Goal: Task Accomplishment & Management: Complete application form

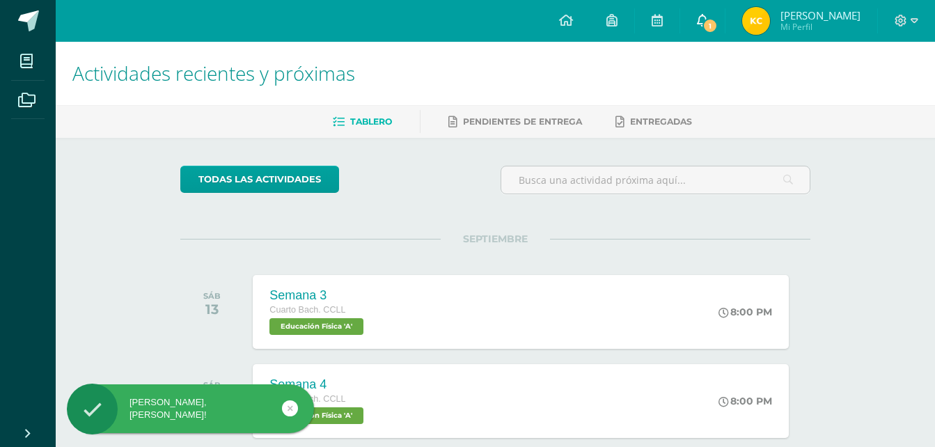
click at [705, 17] on icon at bounding box center [702, 20] width 11 height 13
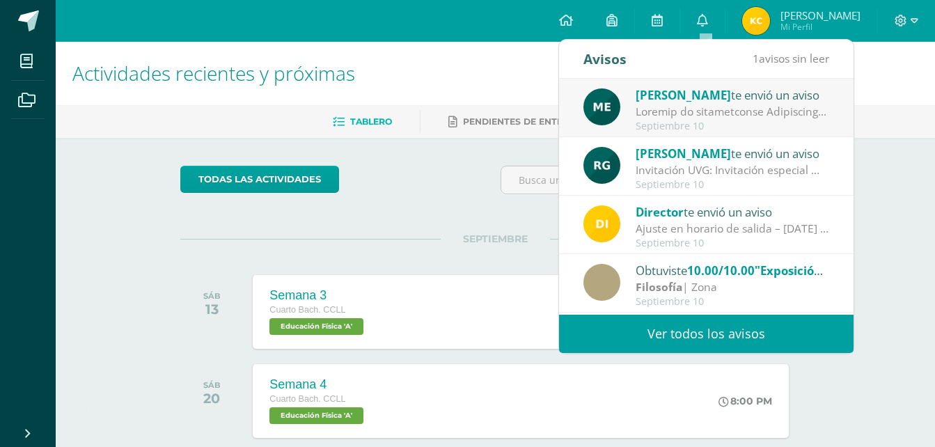
click at [651, 134] on div "María Escobar te envió un aviso Septiembre 10" at bounding box center [706, 108] width 295 height 59
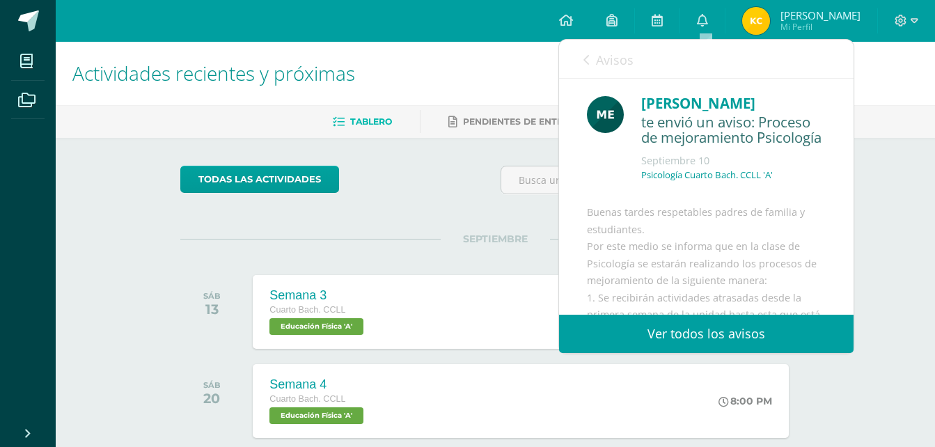
click at [588, 61] on icon at bounding box center [587, 59] width 6 height 11
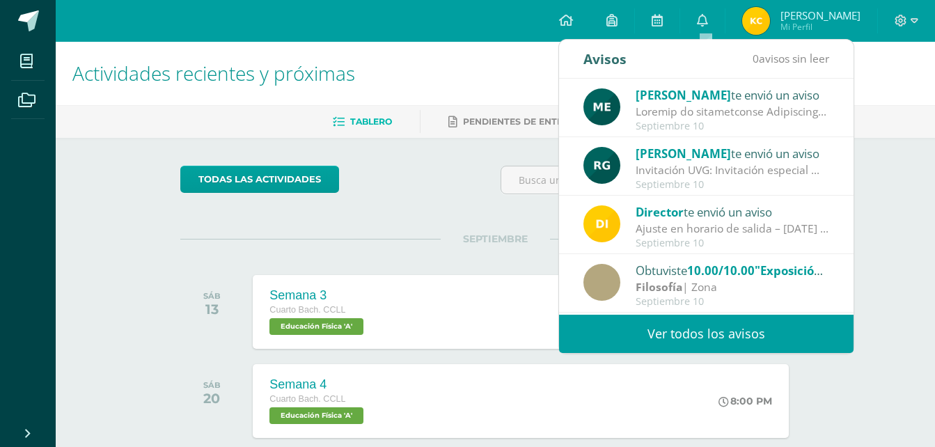
click at [679, 168] on div "Invitación UVG: Invitación especial ✨ El programa Mujeres en Ingeniería – Virtu…" at bounding box center [733, 170] width 194 height 16
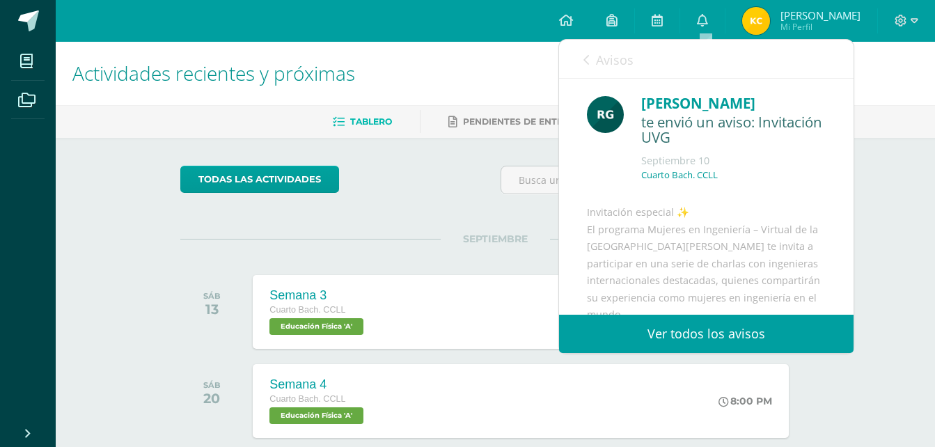
click at [586, 49] on link "Avisos" at bounding box center [609, 60] width 50 height 40
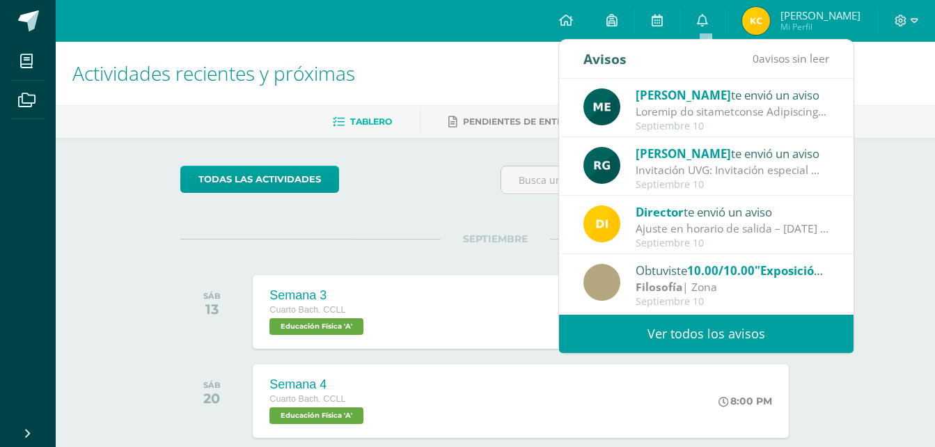
click at [412, 196] on div "todas las Actividades" at bounding box center [308, 186] width 267 height 40
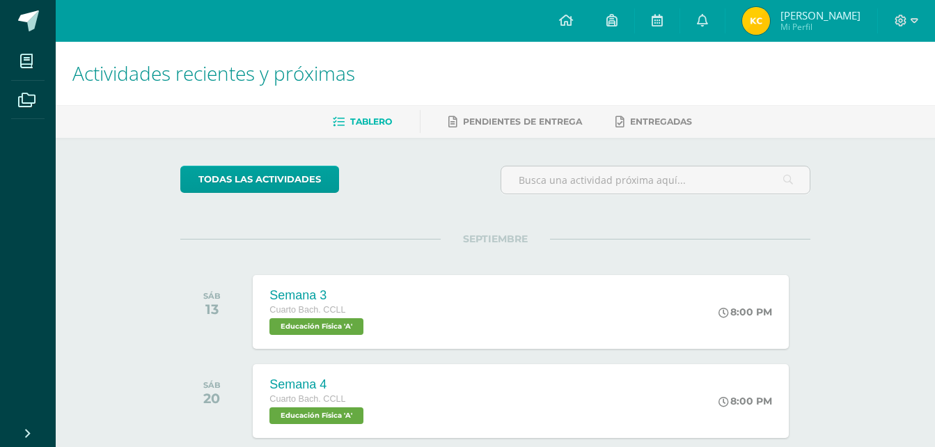
click at [764, 27] on img at bounding box center [756, 21] width 28 height 28
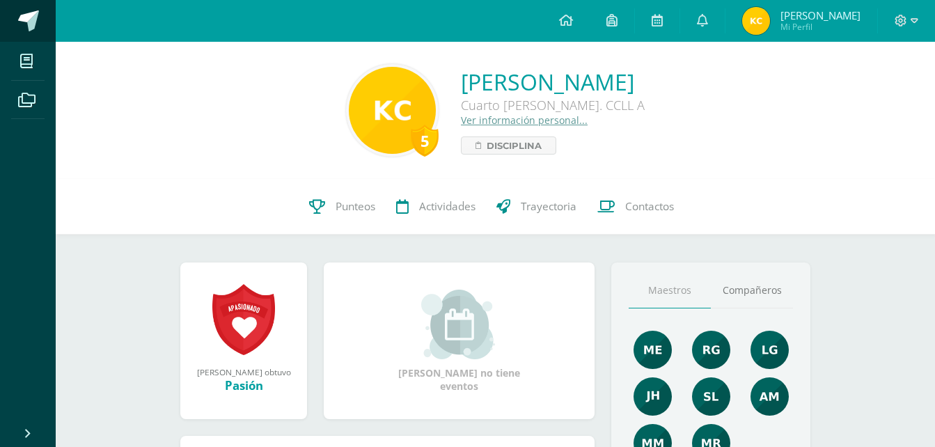
click at [22, 25] on span at bounding box center [28, 20] width 21 height 21
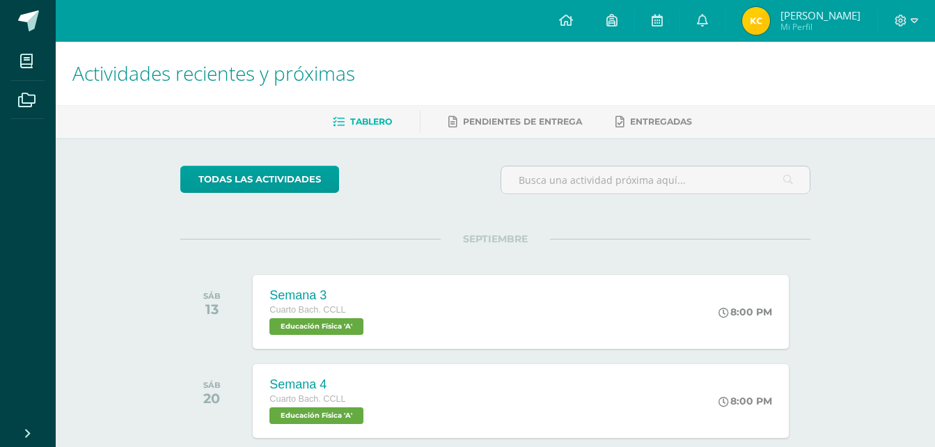
click at [497, 288] on div "Piloto Arukay Cuarto [PERSON_NAME]. CCLL Robótica 'A' 8:00 PM Piloto Arukay Rob…" at bounding box center [521, 311] width 541 height 75
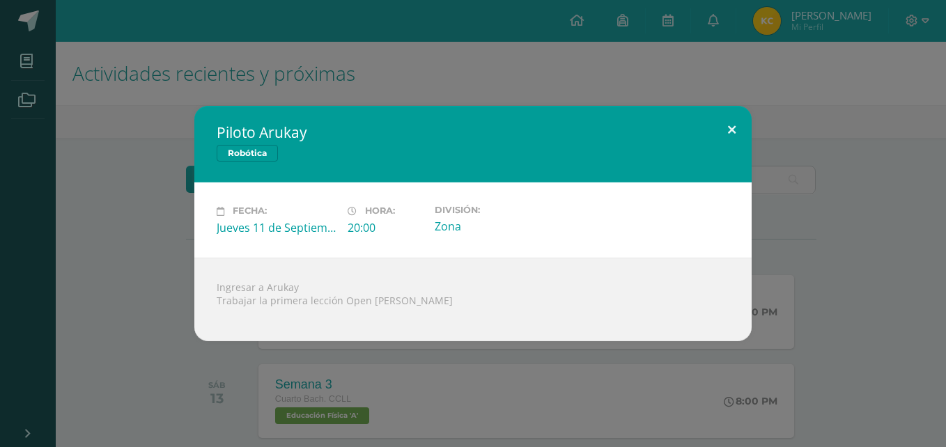
click at [733, 125] on button at bounding box center [732, 129] width 40 height 47
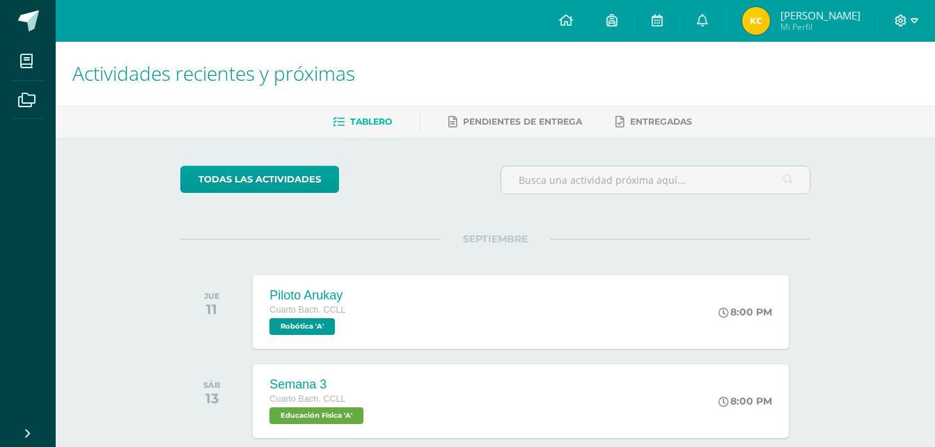
click at [898, 22] on icon at bounding box center [901, 21] width 13 height 13
click at [877, 90] on span "Cerrar sesión" at bounding box center [871, 94] width 63 height 13
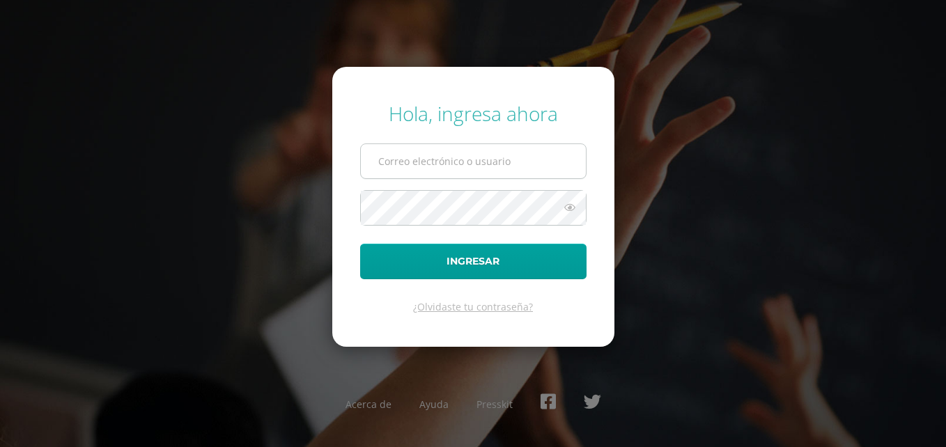
click at [521, 173] on input "text" at bounding box center [473, 161] width 225 height 34
type input "diaz.dj@continentalamericano.edu.gt"
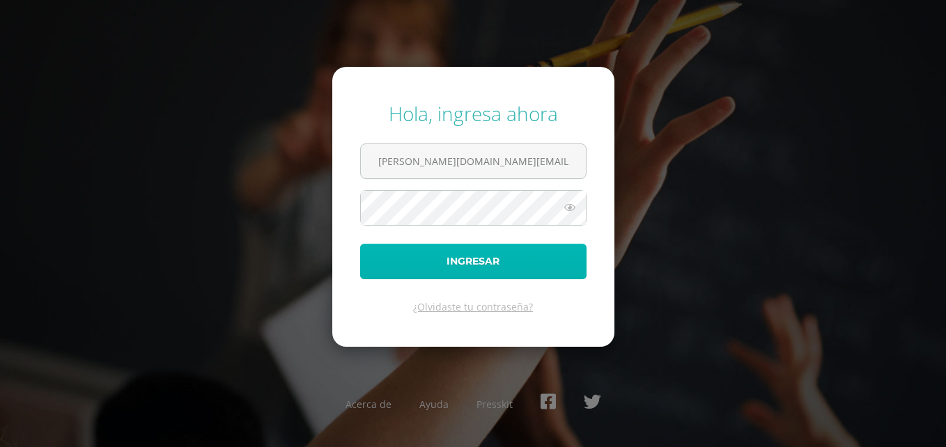
click at [498, 267] on button "Ingresar" at bounding box center [473, 262] width 226 height 36
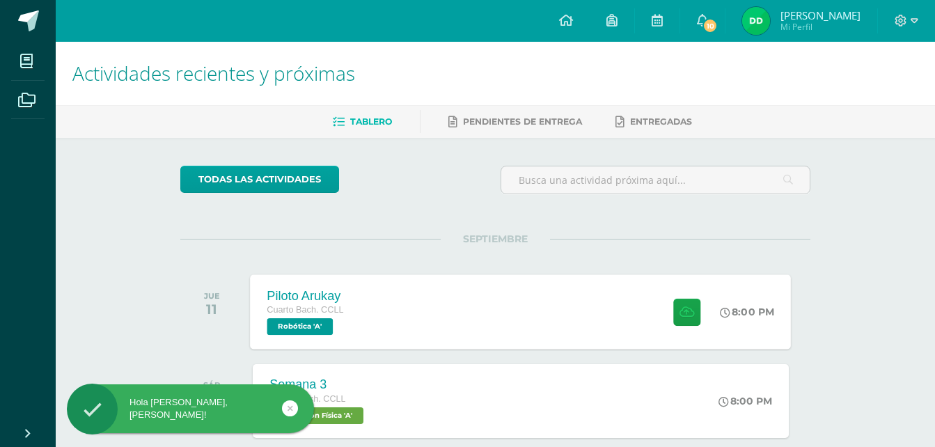
click at [453, 311] on div "Piloto Arukay Cuarto Bach. CCLL Robótica 'A' 8:00 PM Piloto Arukay Robótica" at bounding box center [521, 311] width 541 height 75
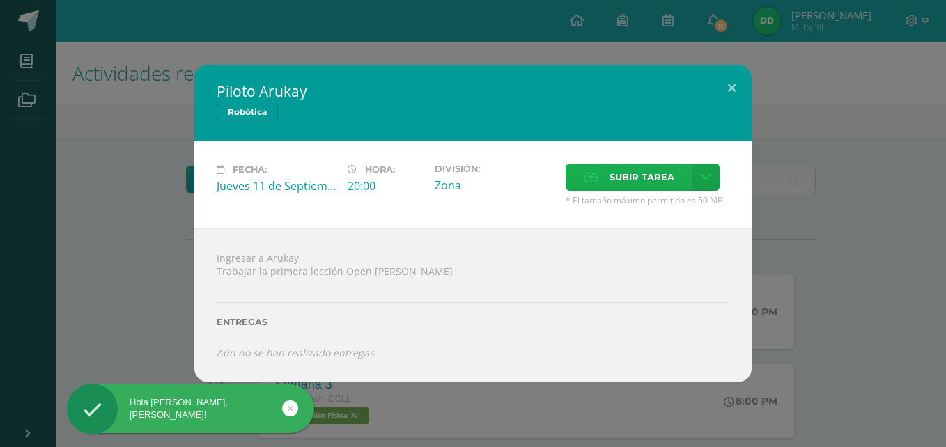
click at [615, 171] on span "Subir tarea" at bounding box center [641, 177] width 65 height 26
click at [0, 0] on input "Subir tarea" at bounding box center [0, 0] width 0 height 0
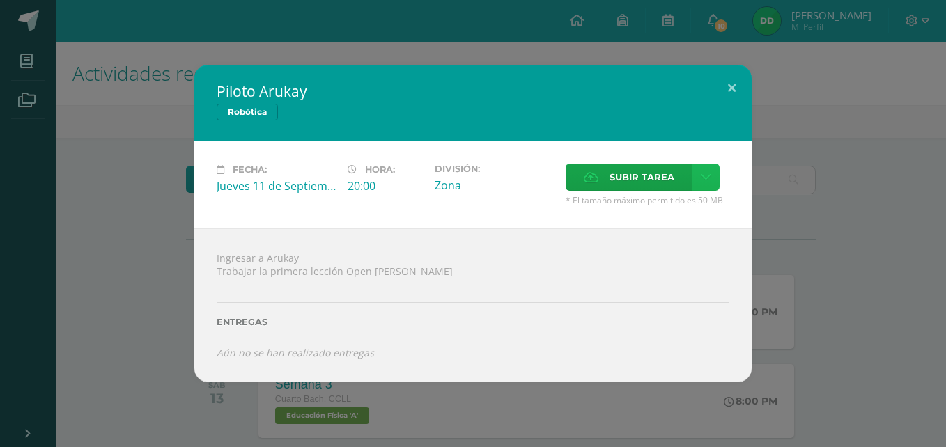
click at [703, 178] on icon at bounding box center [706, 177] width 10 height 12
click at [656, 210] on span "Subir enlace" at bounding box center [646, 207] width 59 height 13
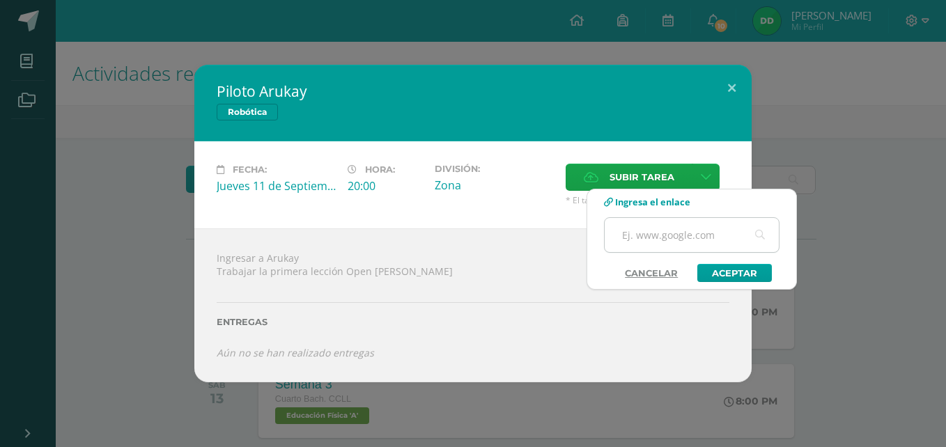
click at [726, 231] on input "text" at bounding box center [692, 235] width 174 height 34
paste input "https://docs.google.com/document/d/19vSvVGWKbXIfME6iwf12jECTAQA0MBdaD54ZSvPkAnE…"
type input "https://docs.google.com/document/d/19vSvVGWKbXIfME6iwf12jECTAQA0MBdaD54ZSvPkAnE…"
click at [727, 271] on link "Aceptar" at bounding box center [734, 273] width 75 height 18
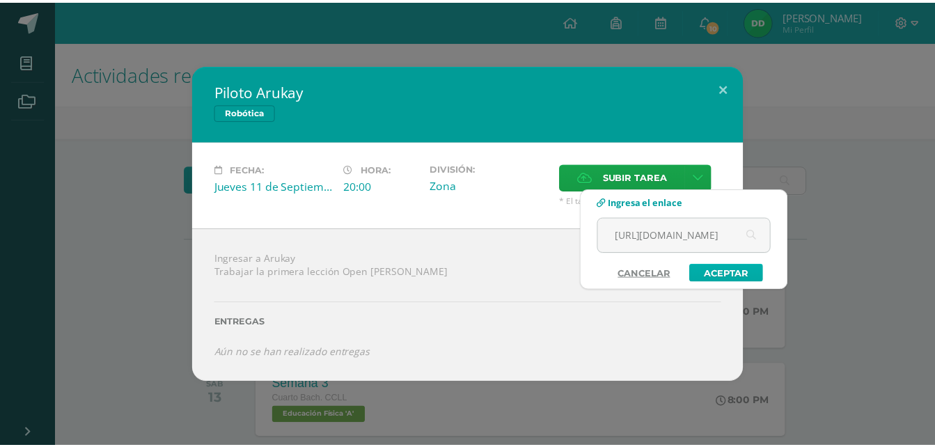
scroll to position [0, 0]
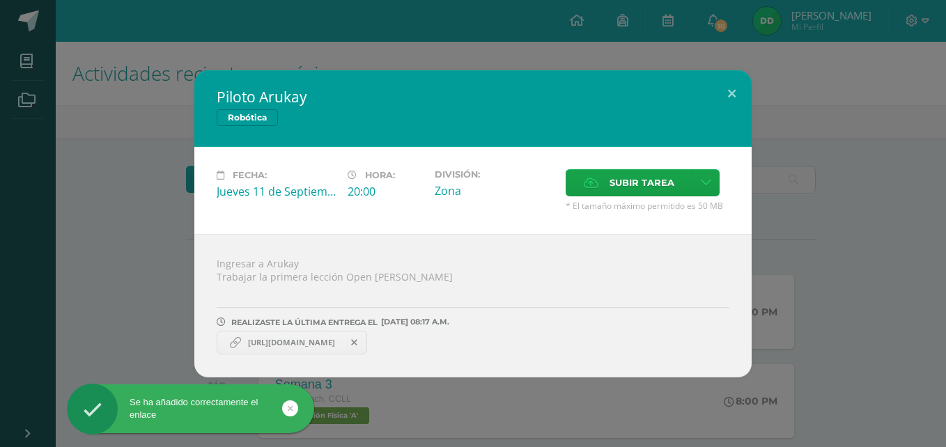
click at [299, 339] on span "https://docs.google.com/document/d/19vSvVGWKbXIfME6iwf12jECTAQA0MBdaD54ZSvPkAnE…" at bounding box center [291, 342] width 101 height 11
click at [299, 345] on span "https://docs.google.com/document/d/19vSvVGWKbXIfME6iwf12jECTAQA0MBdaD54ZSvPkAnE…" at bounding box center [291, 342] width 101 height 11
click at [275, 346] on span "https://docs.google.com/document/d/19vSvVGWKbXIfME6iwf12jECTAQA0MBdaD54ZSvPkAnE…" at bounding box center [291, 342] width 101 height 11
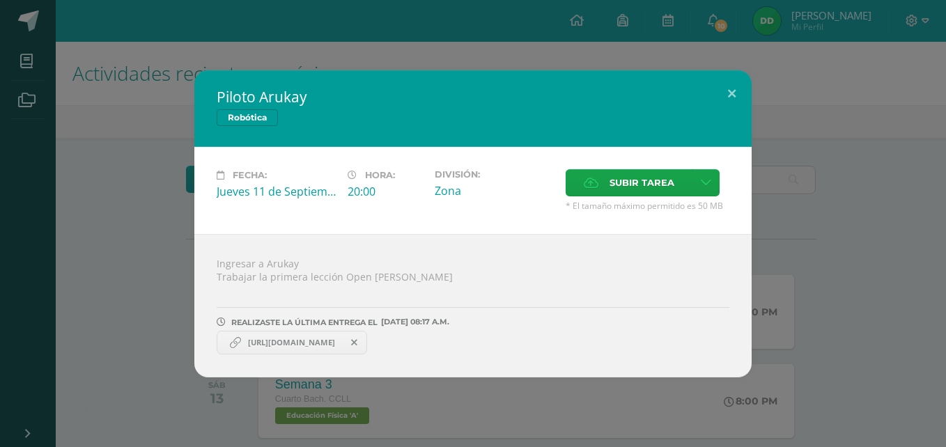
click at [274, 345] on span "https://docs.google.com/document/d/19vSvVGWKbXIfME6iwf12jECTAQA0MBdaD54ZSvPkAnE…" at bounding box center [291, 342] width 101 height 11
click at [366, 345] on span at bounding box center [355, 342] width 24 height 15
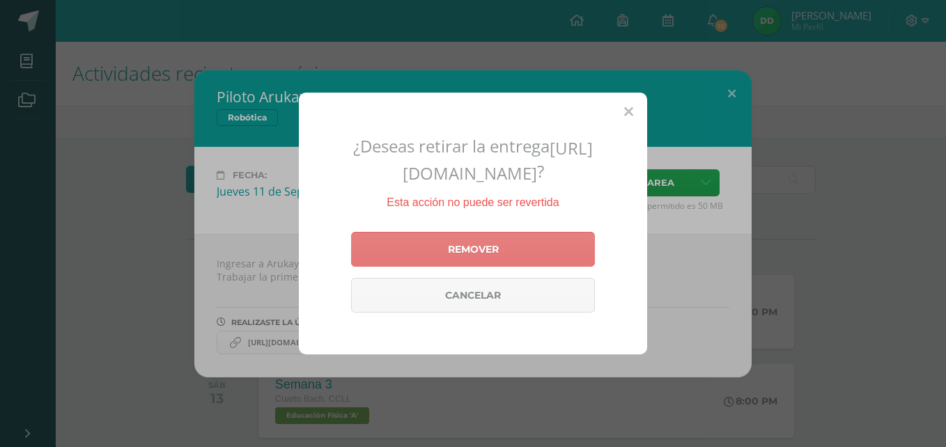
click at [484, 266] on link "Remover" at bounding box center [473, 249] width 244 height 35
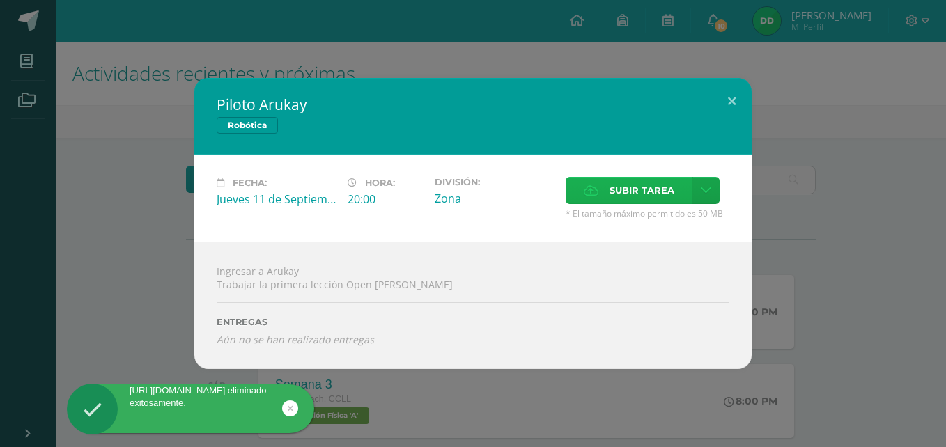
click at [647, 180] on span "Subir tarea" at bounding box center [641, 191] width 65 height 26
click at [0, 0] on input "Subir tarea" at bounding box center [0, 0] width 0 height 0
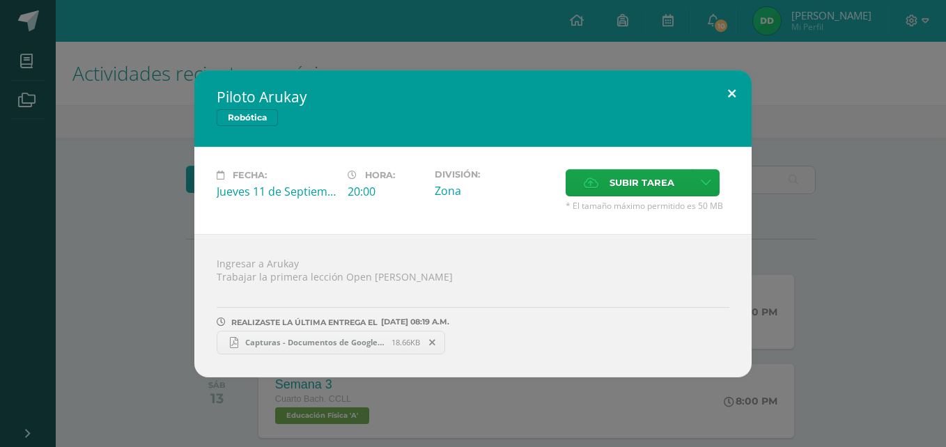
click at [724, 93] on button at bounding box center [732, 93] width 40 height 47
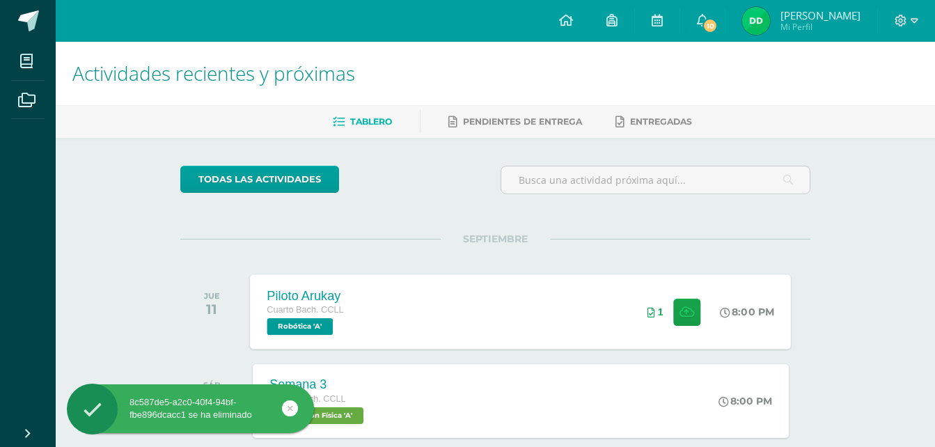
click at [423, 297] on div "Piloto Arukay Cuarto [PERSON_NAME]. CCLL Robótica 'A' 8:00 PM 1 Piloto Arukay R…" at bounding box center [521, 311] width 541 height 75
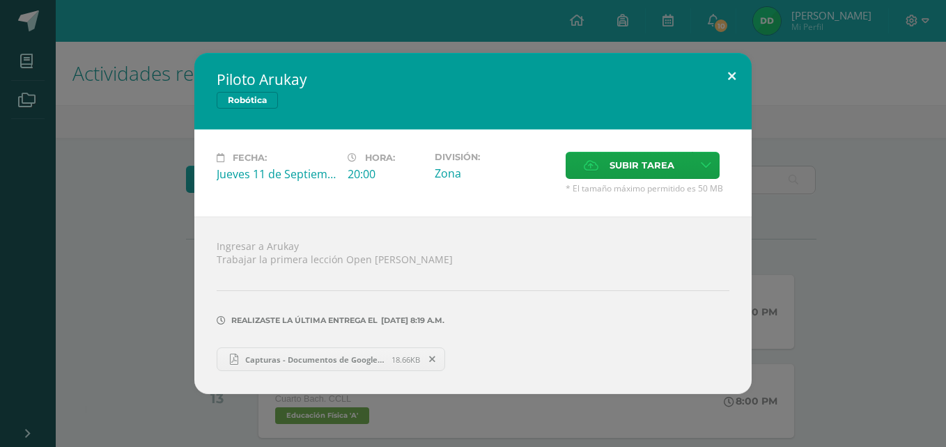
click at [730, 83] on button at bounding box center [732, 76] width 40 height 47
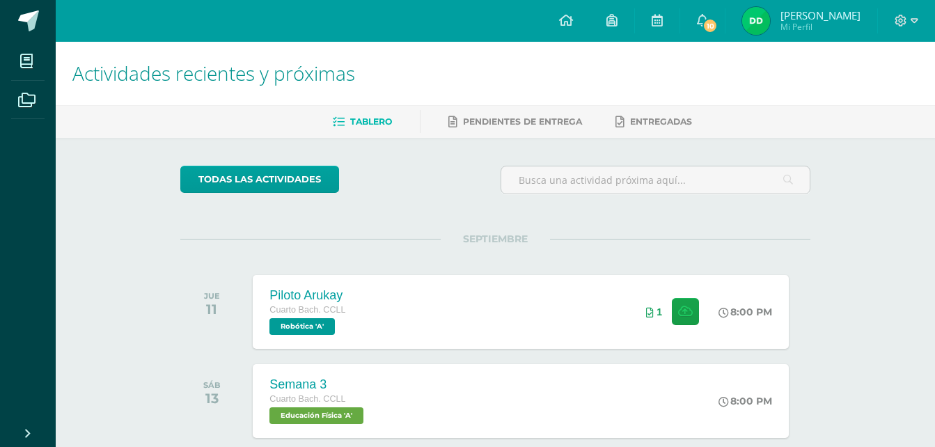
click at [923, 33] on div at bounding box center [906, 21] width 57 height 42
click at [914, 30] on div at bounding box center [906, 21] width 57 height 42
click at [910, 20] on span at bounding box center [907, 20] width 24 height 15
click at [856, 99] on span "Cerrar sesión" at bounding box center [871, 94] width 63 height 13
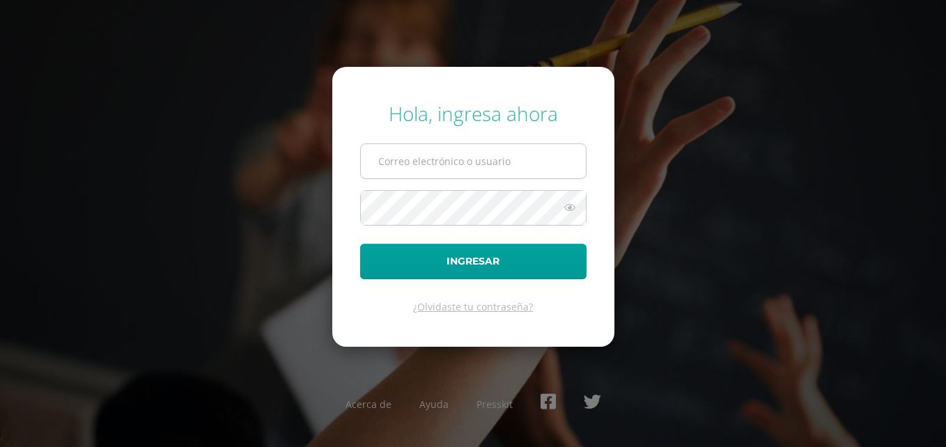
click at [423, 160] on input "text" at bounding box center [473, 161] width 225 height 34
type input "castro.ka@continentalamericano.edu.gt"
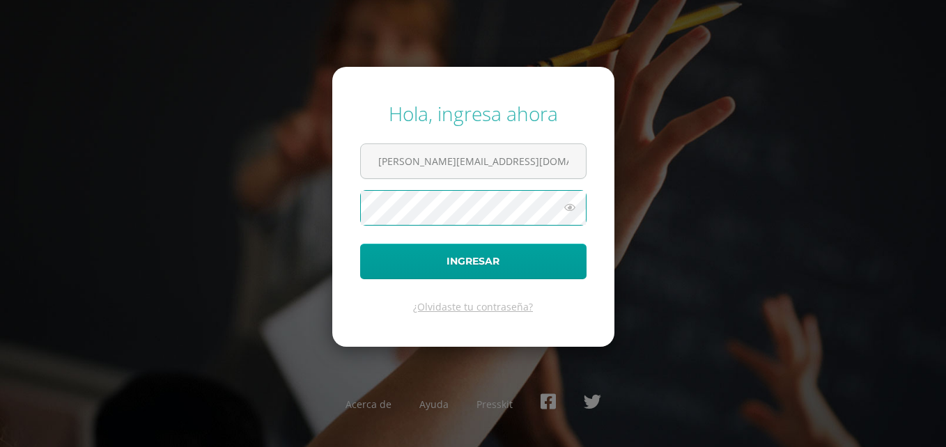
click at [360, 244] on button "Ingresar" at bounding box center [473, 262] width 226 height 36
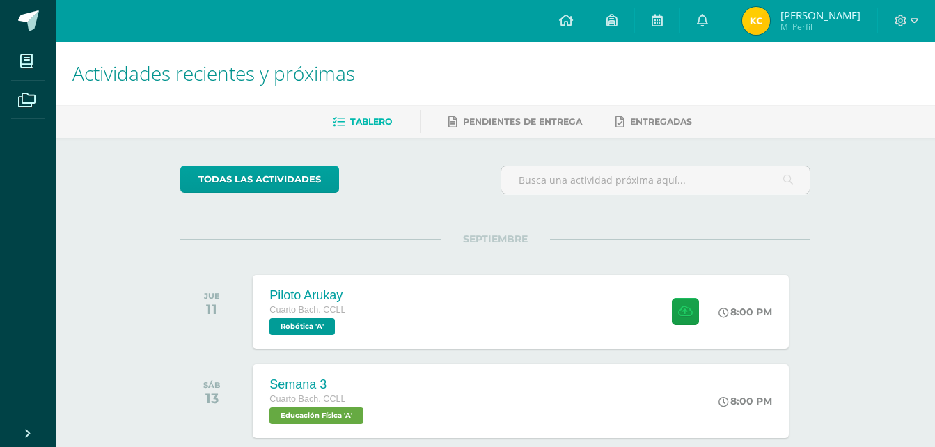
click at [921, 25] on div at bounding box center [906, 21] width 57 height 42
click at [913, 22] on icon at bounding box center [915, 20] width 8 height 5
click at [843, 96] on span "Cerrar sesión" at bounding box center [871, 94] width 63 height 13
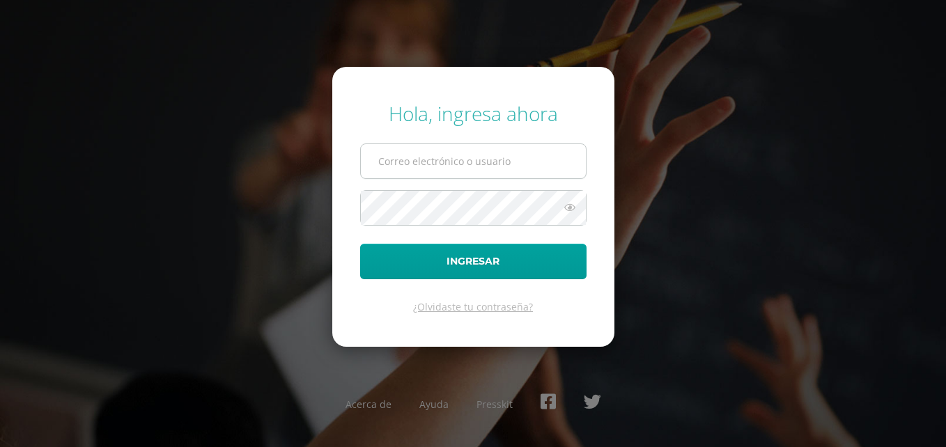
click at [565, 169] on input "text" at bounding box center [473, 161] width 225 height 34
type input "[PERSON_NAME][DOMAIN_NAME][EMAIL_ADDRESS][DOMAIN_NAME]"
click at [360, 244] on button "Ingresar" at bounding box center [473, 262] width 226 height 36
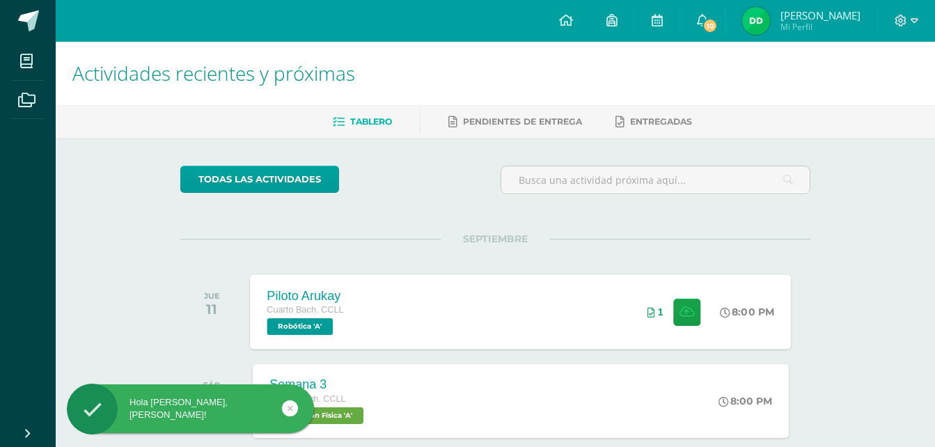
click at [460, 314] on div "Piloto Arukay Cuarto Bach. CCLL Robótica 'A' 8:00 PM 1 Piloto Arukay Robótica" at bounding box center [521, 311] width 541 height 75
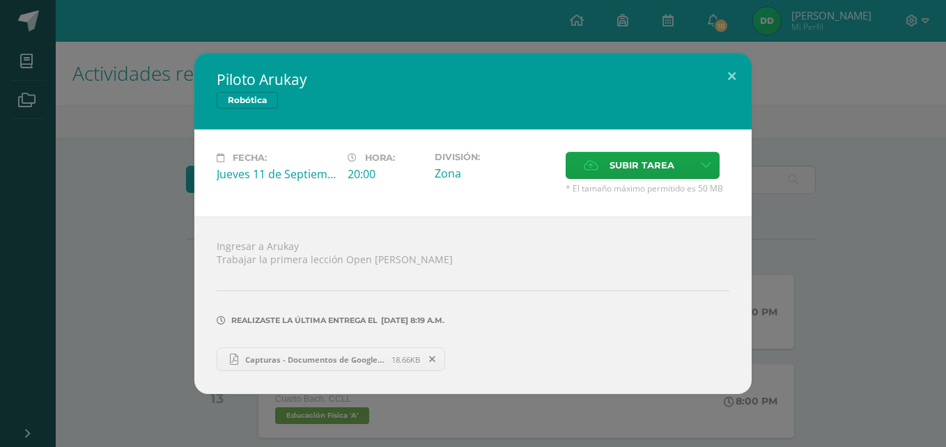
click at [431, 359] on icon at bounding box center [432, 360] width 6 height 10
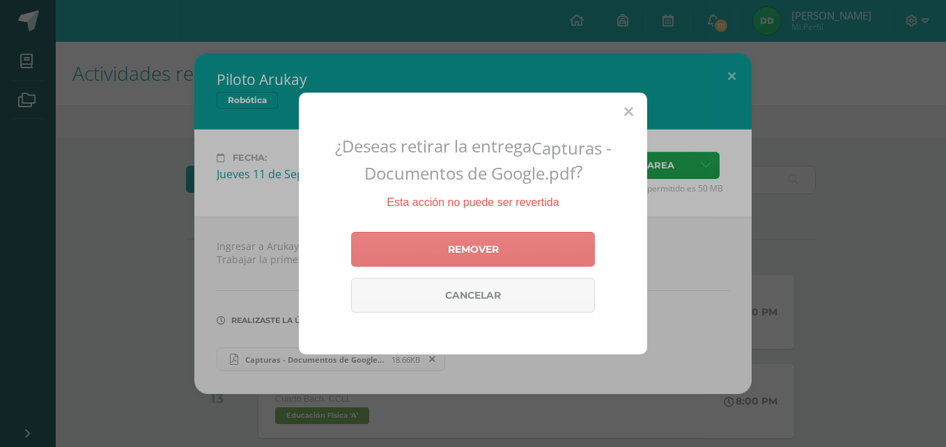
click at [431, 240] on link "Remover" at bounding box center [473, 249] width 244 height 35
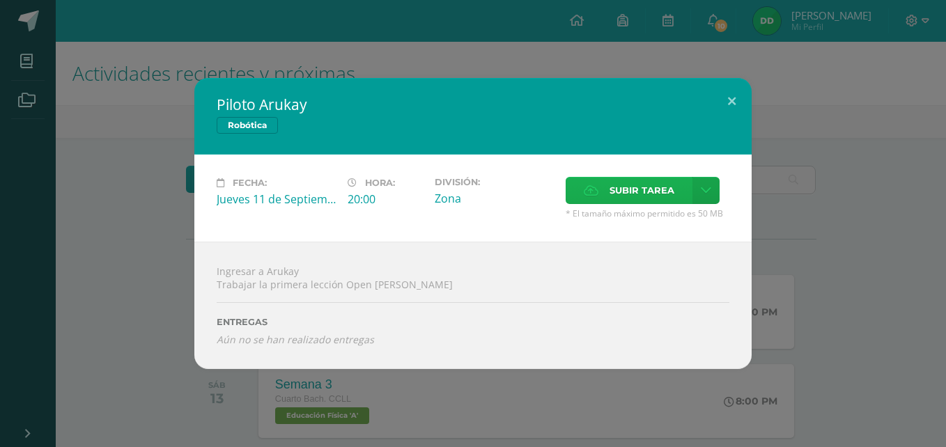
click at [600, 188] on label "Subir tarea" at bounding box center [629, 190] width 127 height 27
click at [0, 0] on input "Subir tarea" at bounding box center [0, 0] width 0 height 0
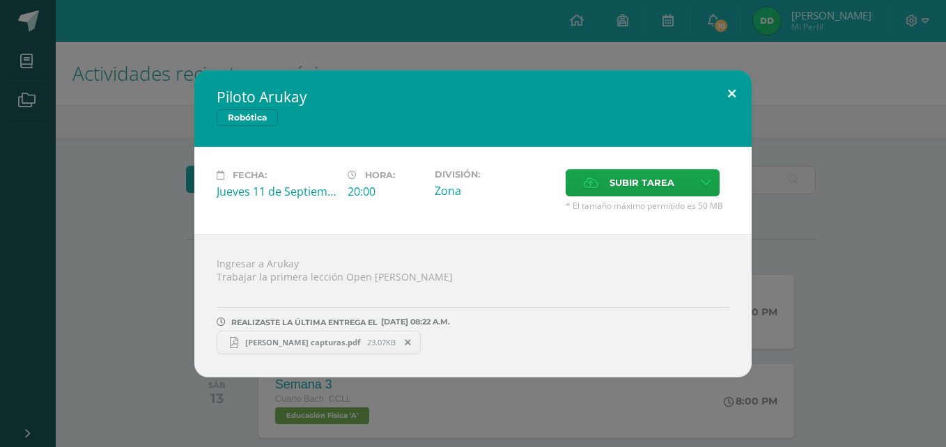
click at [731, 84] on button at bounding box center [732, 93] width 40 height 47
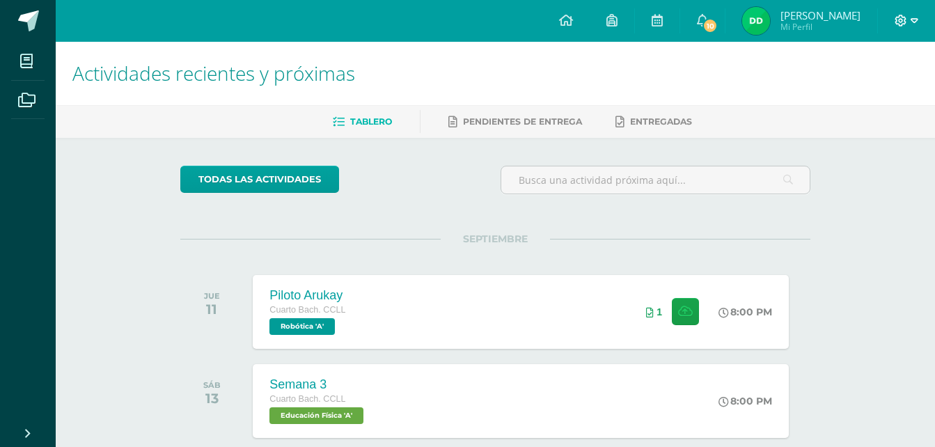
click at [907, 15] on icon at bounding box center [901, 21] width 13 height 13
click at [864, 94] on span "Cerrar sesión" at bounding box center [871, 94] width 63 height 13
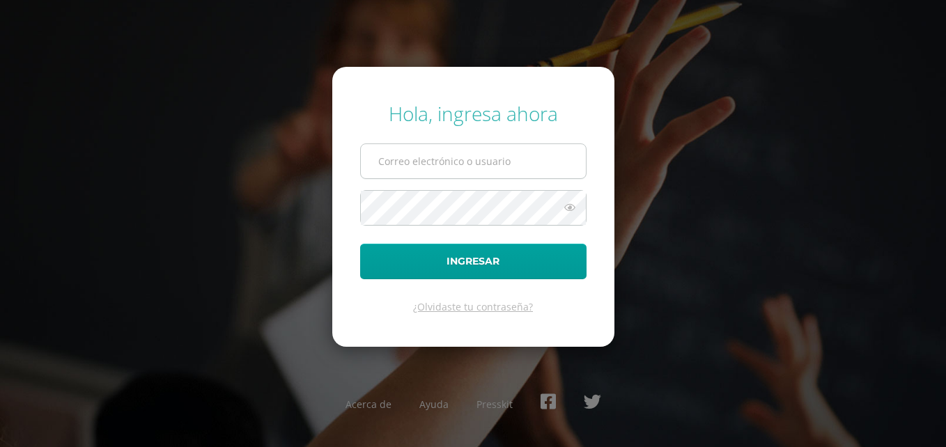
click at [453, 170] on input "text" at bounding box center [473, 161] width 225 height 34
type input "[PERSON_NAME][EMAIL_ADDRESS][DOMAIN_NAME]"
click at [360, 244] on button "Ingresar" at bounding box center [473, 262] width 226 height 36
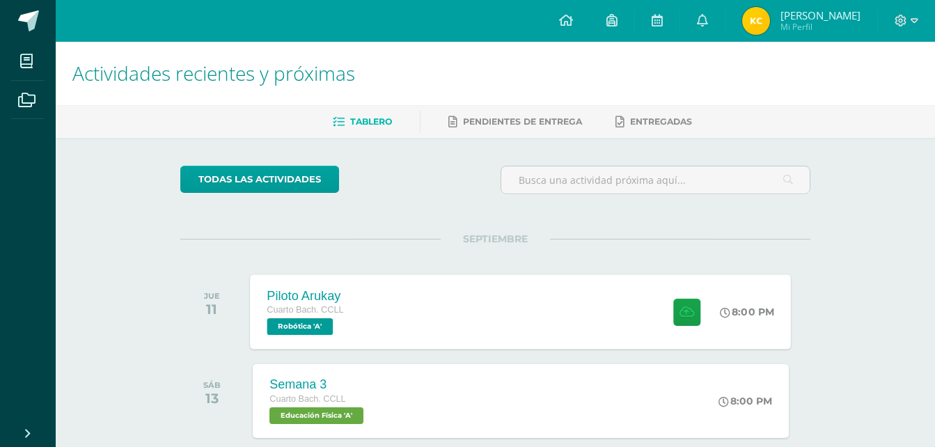
click at [410, 310] on div "Piloto Arukay Cuarto Bach. CCLL Robótica 'A' 8:00 PM Piloto Arukay Robótica" at bounding box center [521, 311] width 541 height 75
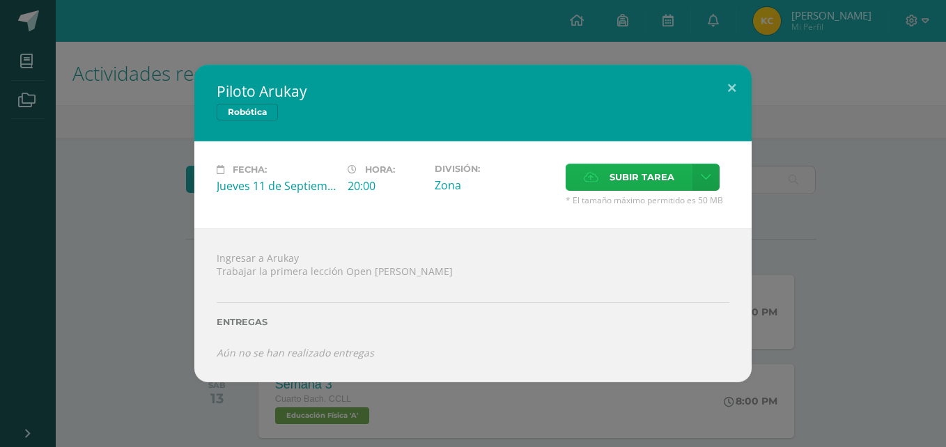
click at [660, 164] on label "Subir tarea" at bounding box center [629, 177] width 127 height 27
click at [0, 0] on input "Subir tarea" at bounding box center [0, 0] width 0 height 0
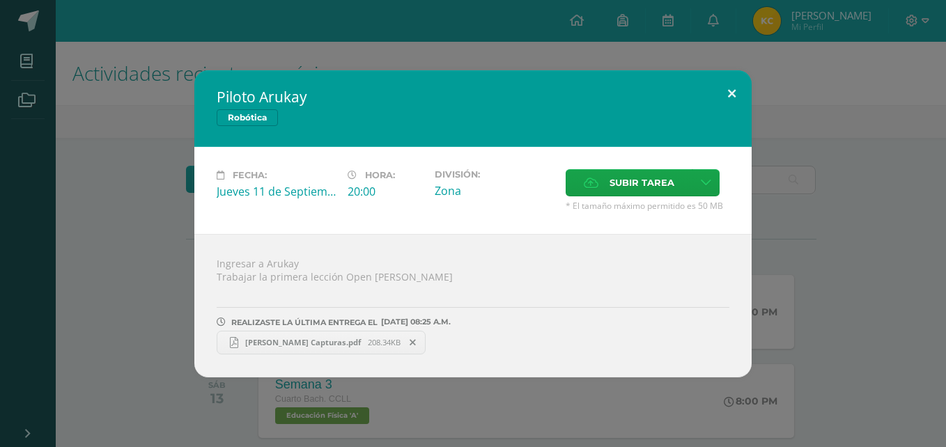
click at [734, 85] on button at bounding box center [732, 93] width 40 height 47
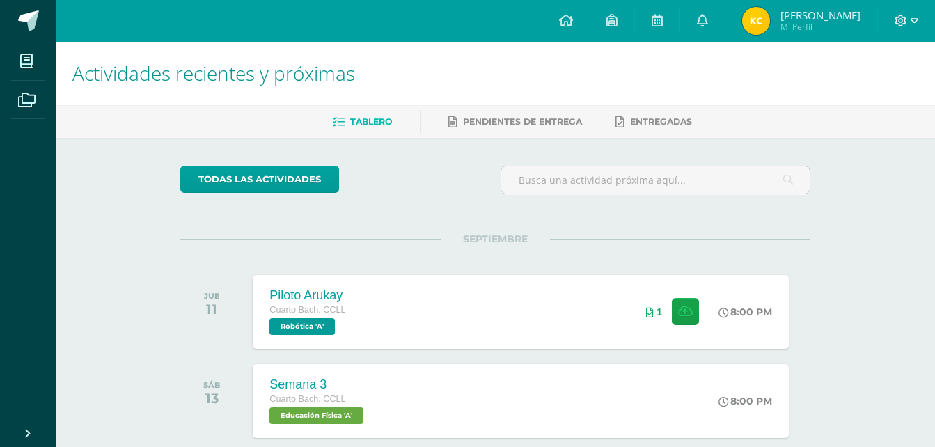
click at [903, 18] on icon at bounding box center [901, 21] width 13 height 13
click at [845, 97] on span "Cerrar sesión" at bounding box center [871, 94] width 63 height 13
